Goal: Task Accomplishment & Management: Manage account settings

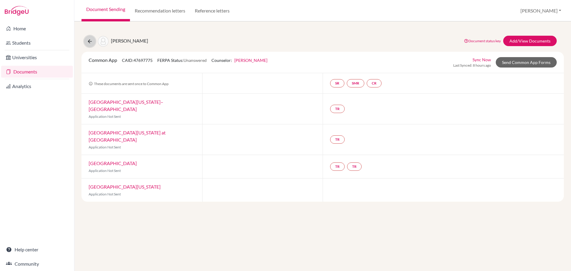
click at [90, 42] on icon at bounding box center [90, 41] width 6 height 6
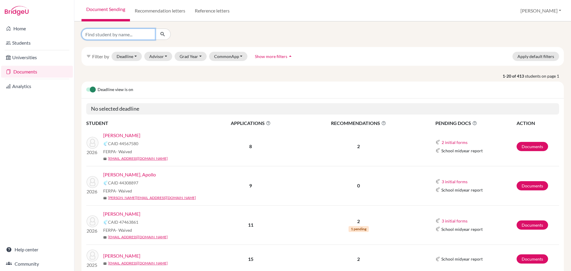
click at [104, 36] on input "Find student by name..." at bounding box center [119, 34] width 74 height 11
type input "xu"
click button "submit" at bounding box center [163, 34] width 16 height 11
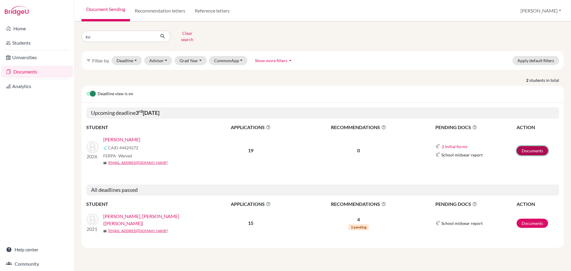
click at [535, 146] on link "Documents" at bounding box center [533, 150] width 32 height 9
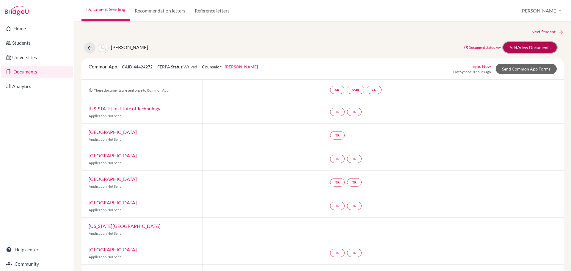
click at [524, 49] on link "Add/View Documents" at bounding box center [531, 47] width 54 height 10
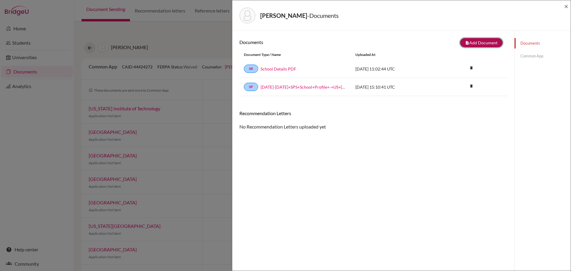
click at [479, 45] on button "note_add Add Document" at bounding box center [481, 42] width 43 height 9
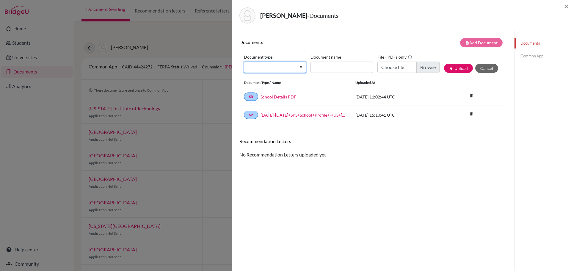
click at [300, 69] on select "Change explanation for Common App reports Counselor recommendation Internationa…" at bounding box center [275, 67] width 62 height 11
select select "2"
click at [244, 62] on select "Change explanation for Common App reports Counselor recommendation Internationa…" at bounding box center [275, 67] width 62 height 11
click at [325, 68] on input "Document name" at bounding box center [342, 67] width 62 height 11
click at [338, 67] on input "Xu, William -" at bounding box center [342, 67] width 62 height 11
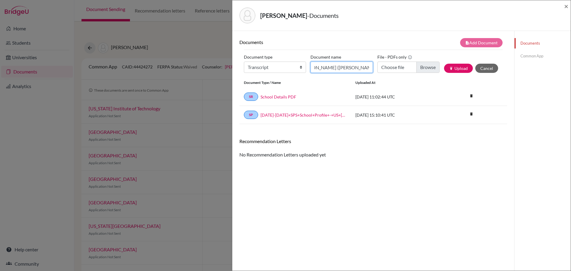
scroll to position [0, 17]
type input "Xu, Weikang (William) - transcript"
click at [420, 66] on input "Choose file" at bounding box center [409, 67] width 62 height 11
type input "C:\fakepath\Xu, Weikang (William) - Transcript.pdf"
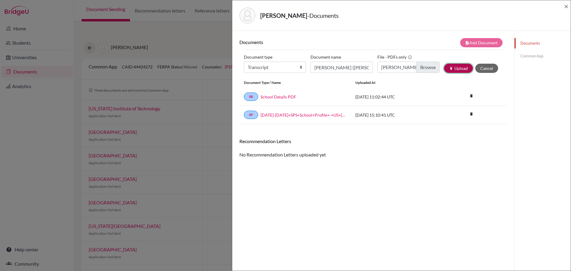
click at [460, 70] on button "publish Upload" at bounding box center [458, 68] width 29 height 9
